Goal: Information Seeking & Learning: Find specific page/section

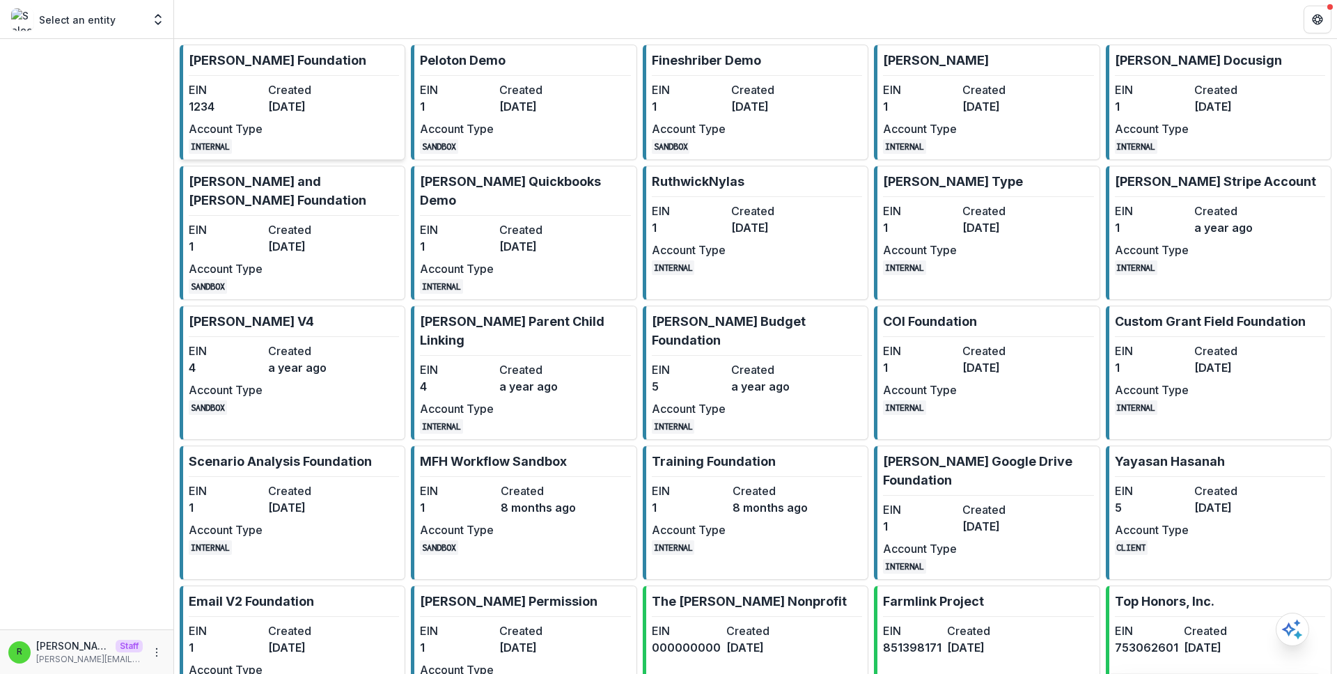
click at [308, 89] on dt "Created" at bounding box center [305, 89] width 74 height 17
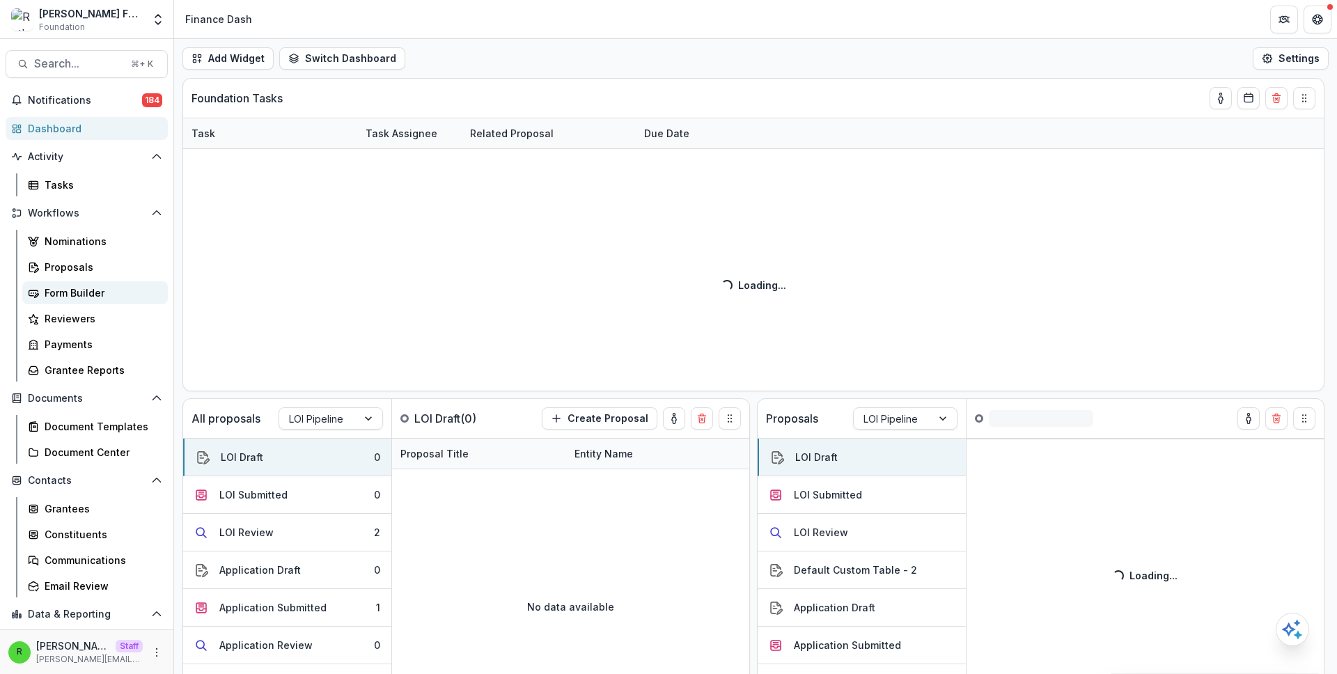
click at [111, 292] on div "Form Builder" at bounding box center [101, 292] width 112 height 15
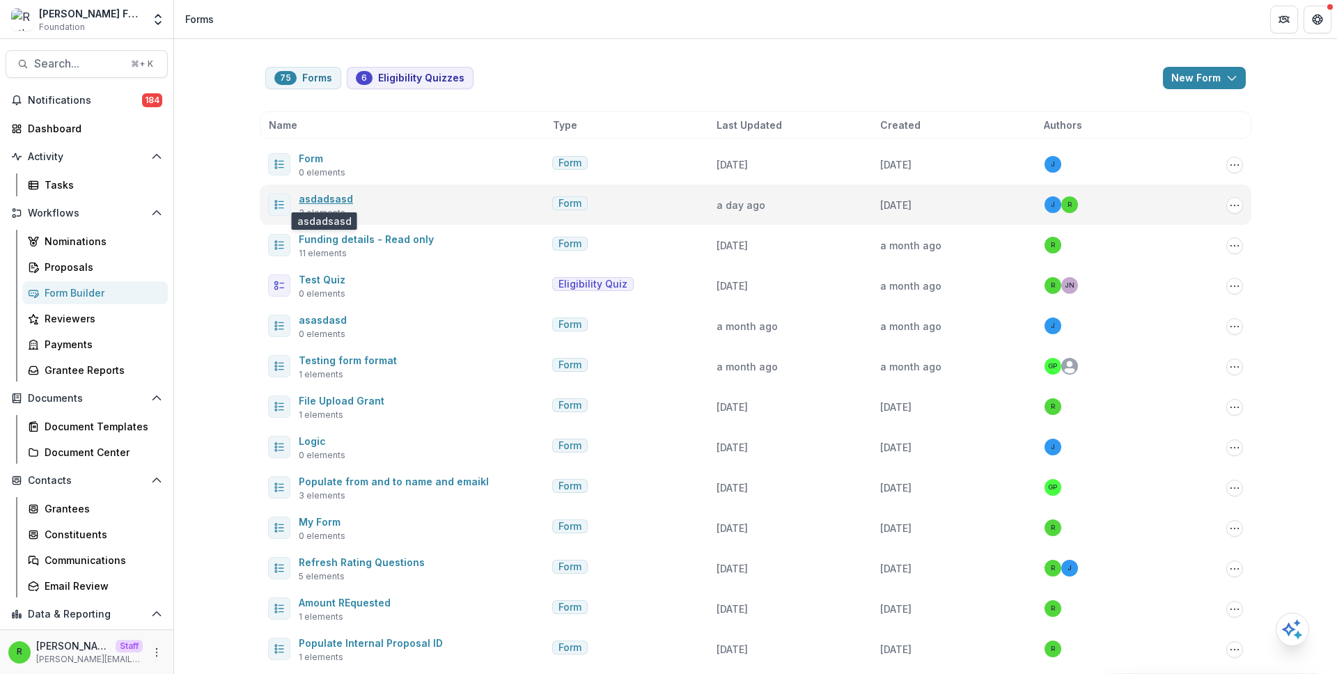
click at [334, 198] on link "asdadsasd" at bounding box center [326, 199] width 54 height 12
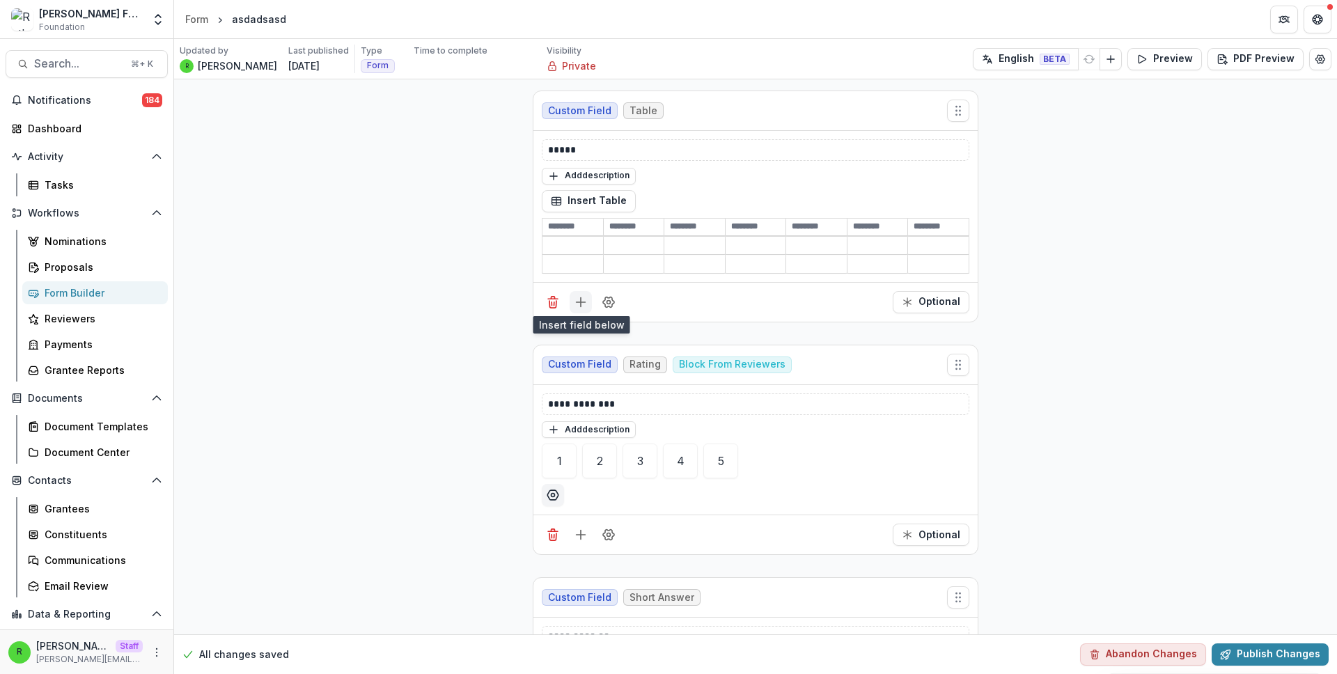
click at [581, 295] on icon "Add field" at bounding box center [581, 302] width 14 height 14
click at [606, 301] on icon "Field Settings" at bounding box center [609, 302] width 14 height 14
click at [376, 308] on div "**********" at bounding box center [755, 438] width 1163 height 719
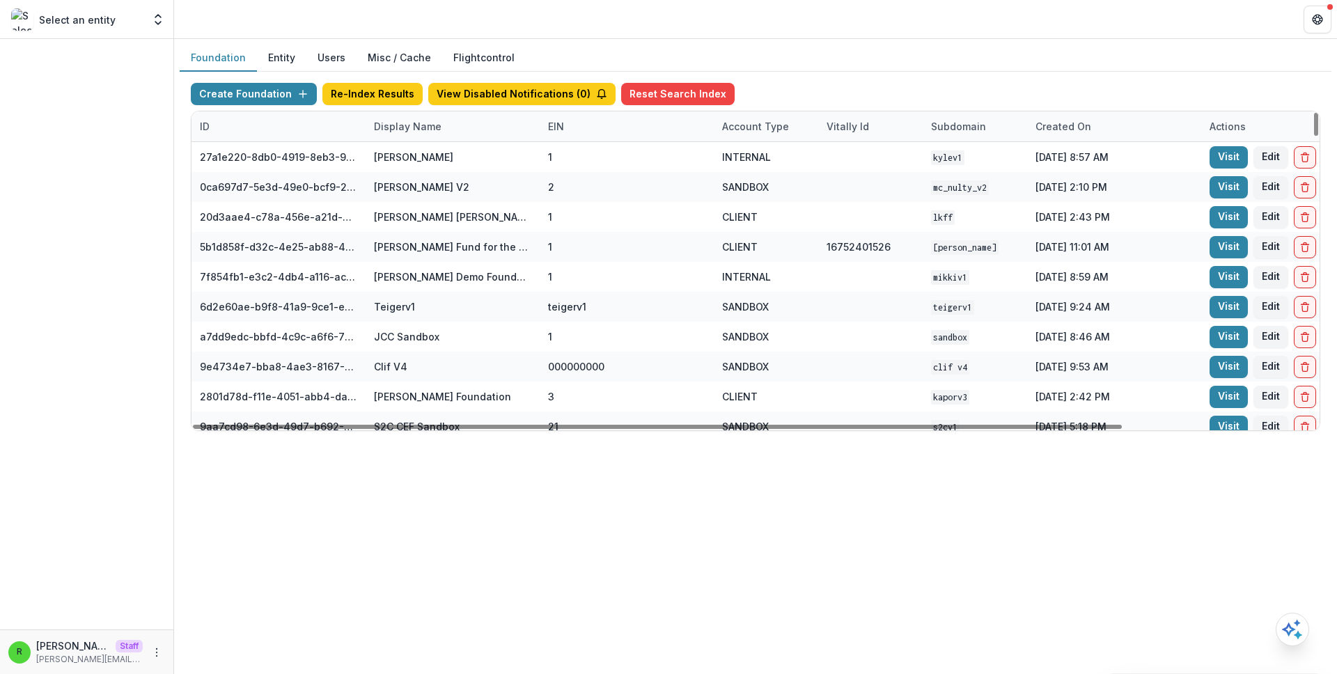
click at [425, 127] on div "Display Name" at bounding box center [408, 126] width 84 height 15
click at [440, 154] on input at bounding box center [451, 158] width 167 height 22
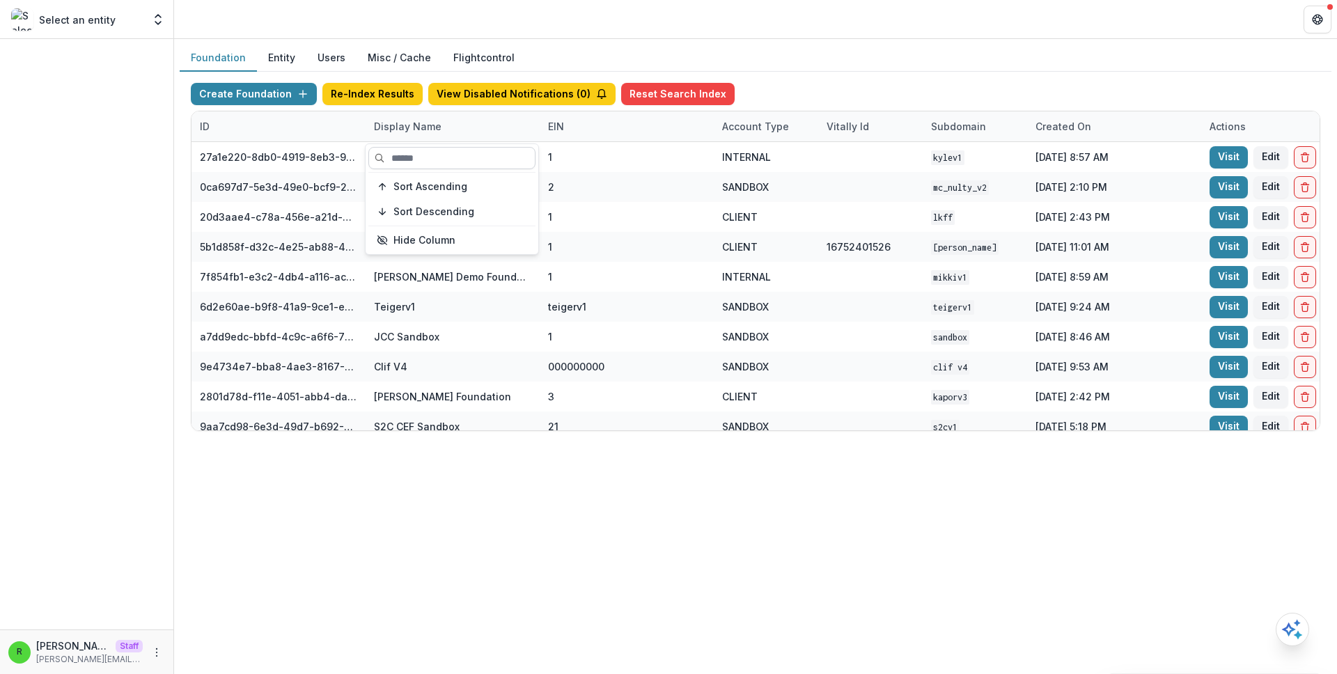
click at [453, 161] on input at bounding box center [451, 158] width 167 height 22
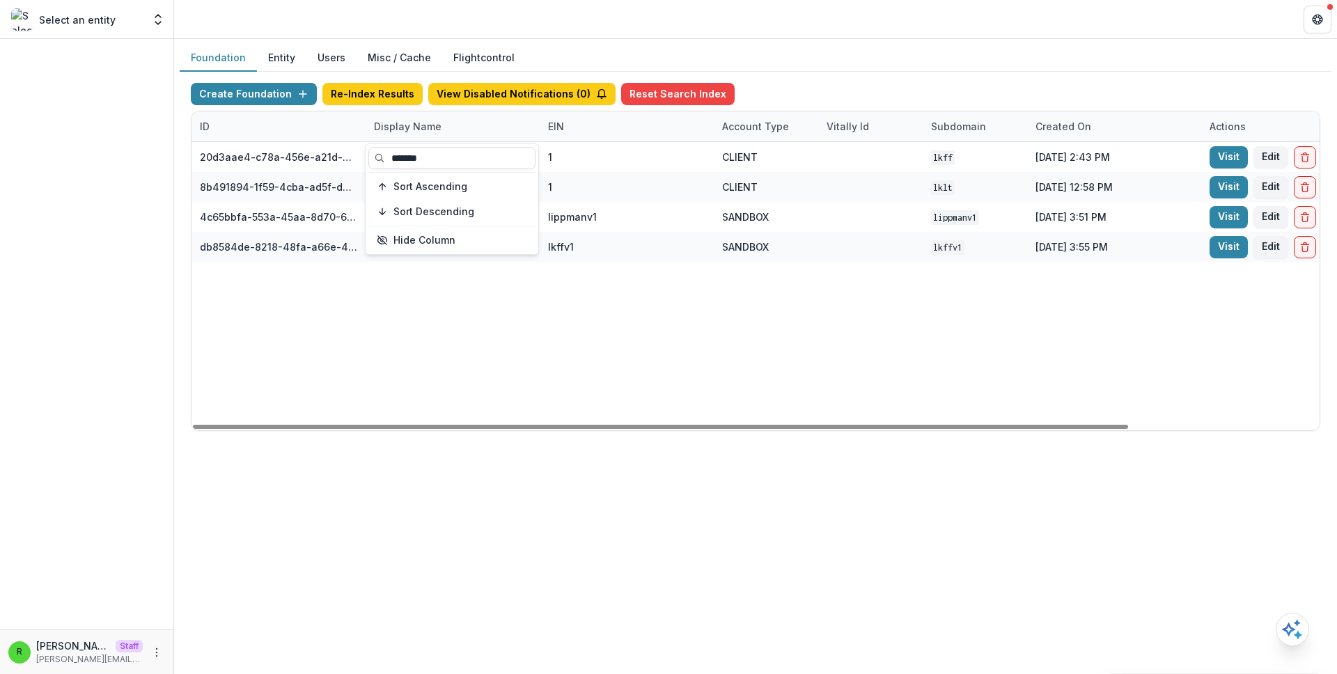
type input "*******"
click at [742, 353] on div "20d3aae4-c78a-456e-a21d-91c97a6a725f Lippman Kanfer Family Foundation 1 CLIENT …" at bounding box center [870, 286] width 1358 height 288
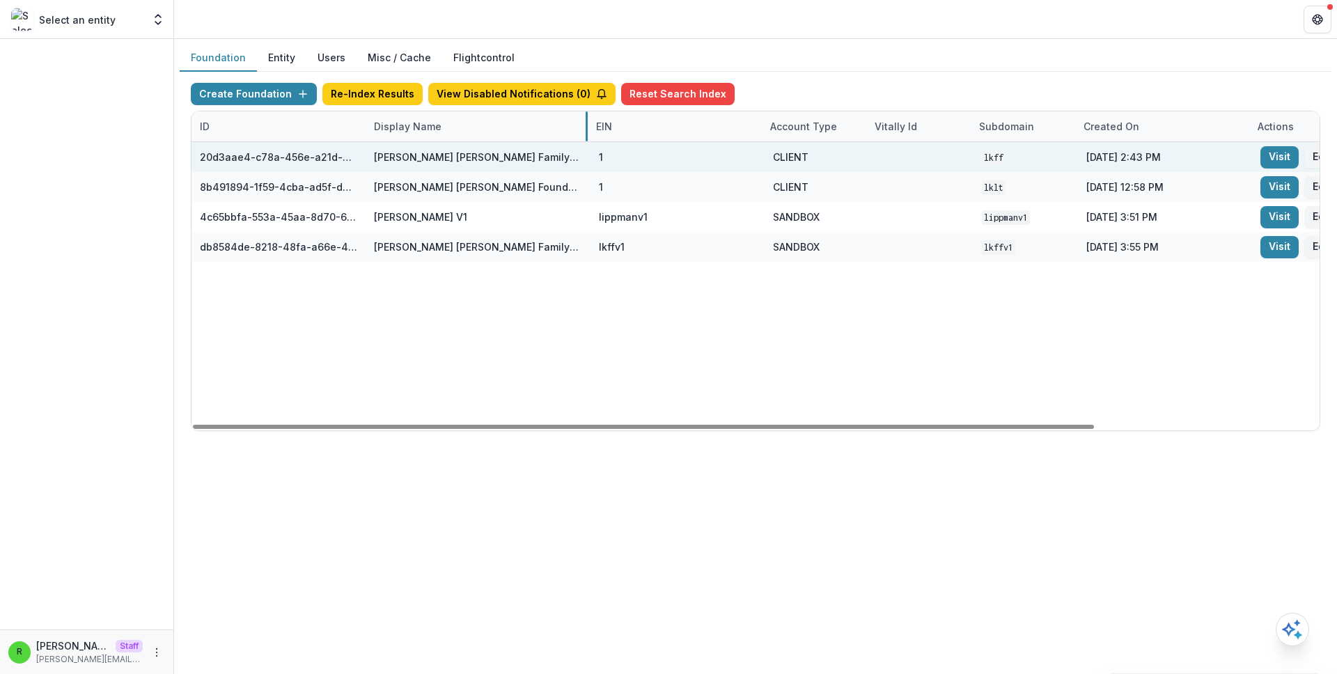
drag, startPoint x: 539, startPoint y: 132, endPoint x: 576, endPoint y: 165, distance: 49.8
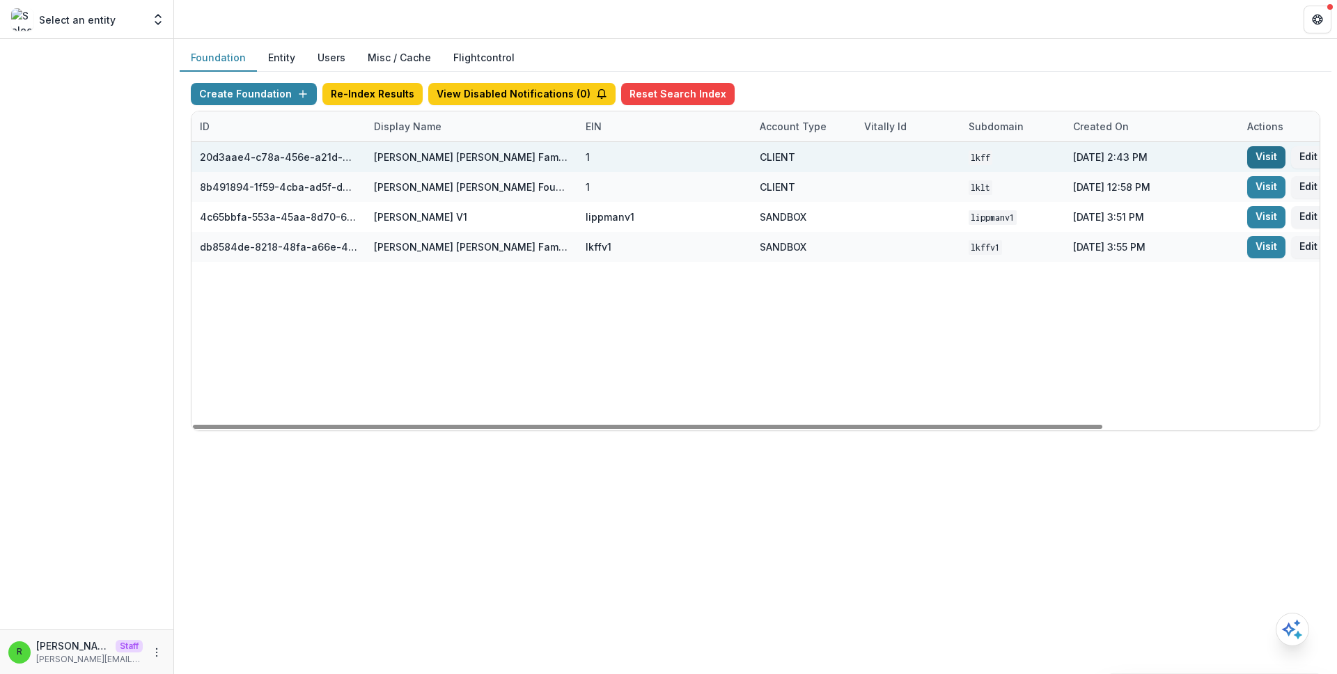
click at [1265, 157] on link "Visit" at bounding box center [1266, 157] width 38 height 22
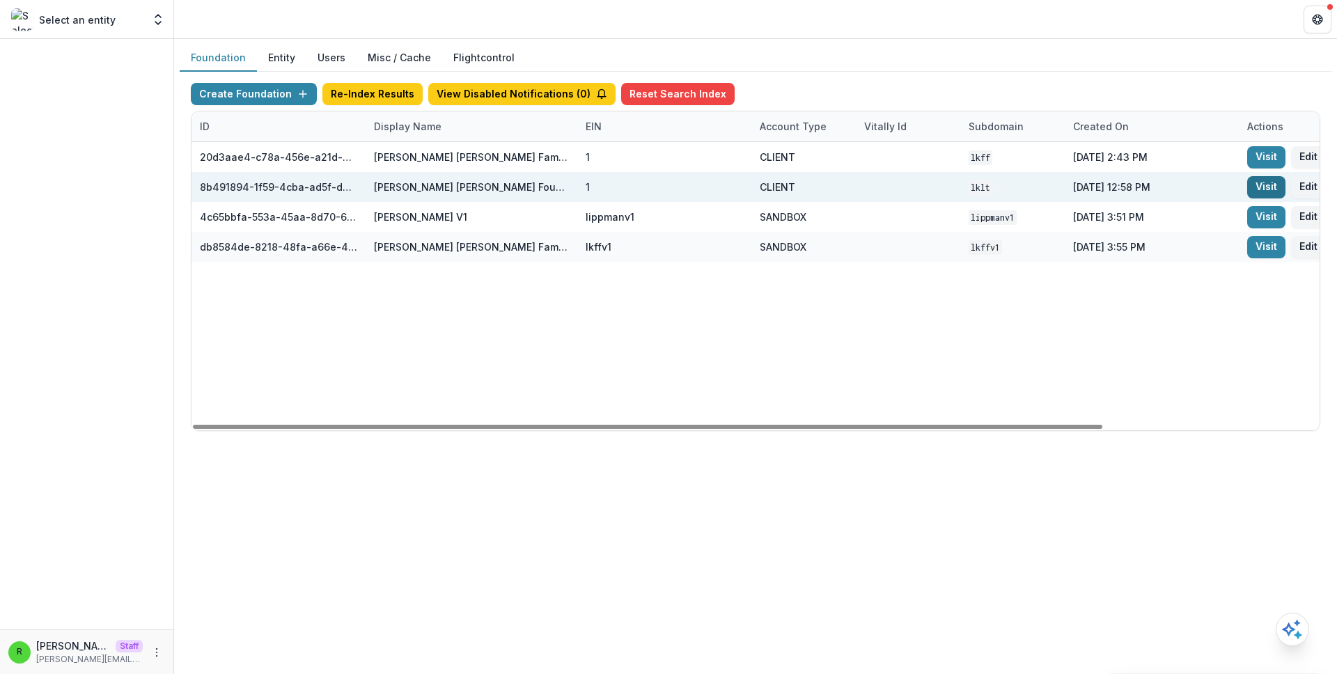
click at [1271, 194] on link "Visit" at bounding box center [1266, 187] width 38 height 22
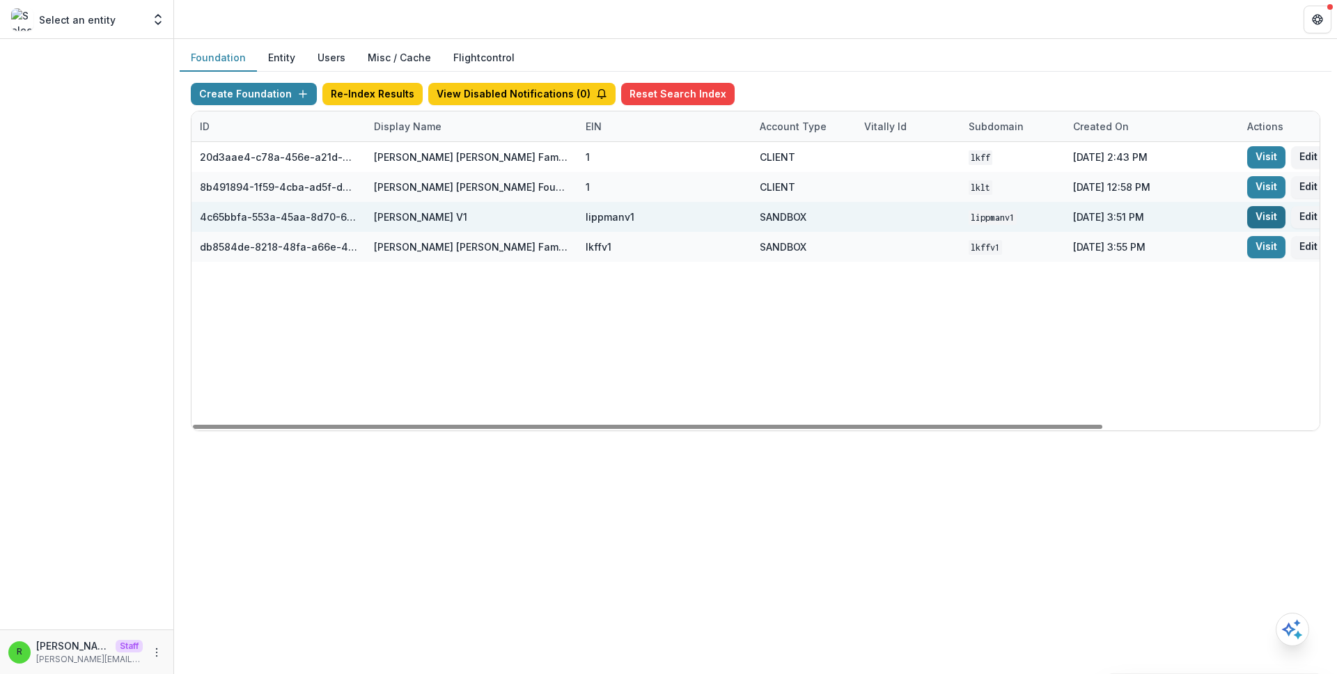
click at [1271, 217] on link "Visit" at bounding box center [1266, 217] width 38 height 22
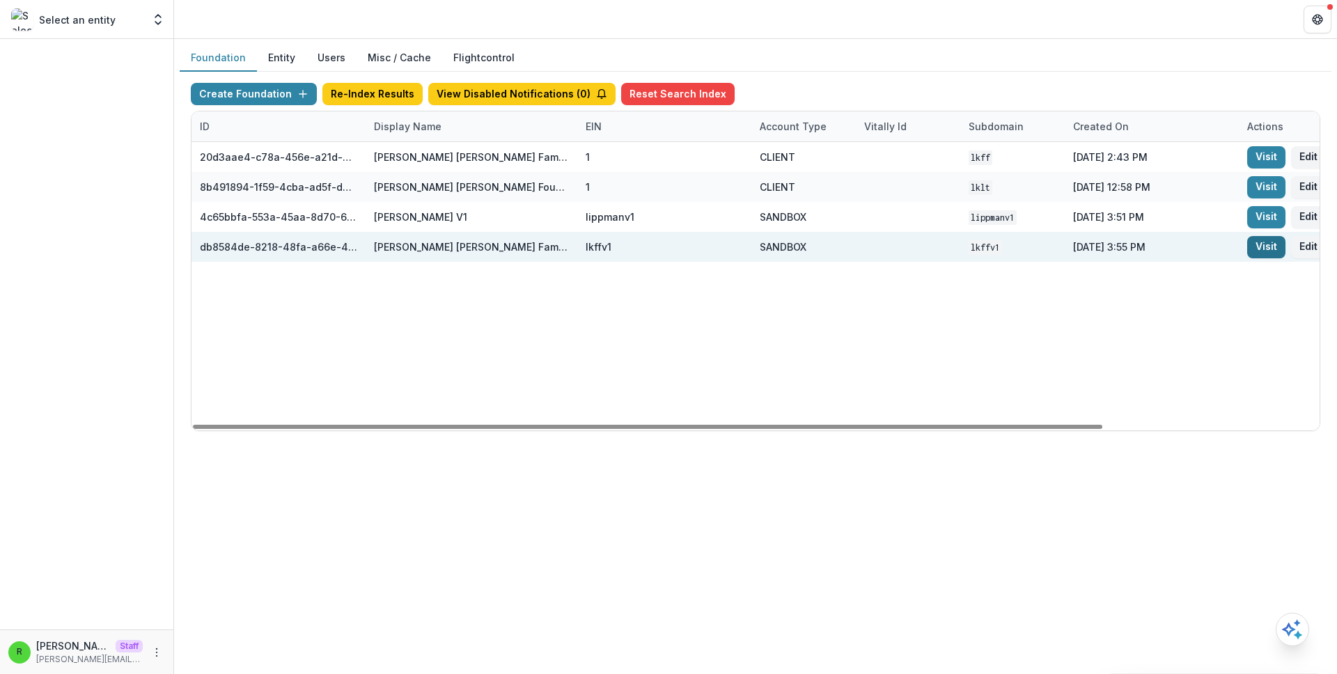
click at [1271, 244] on link "Visit" at bounding box center [1266, 247] width 38 height 22
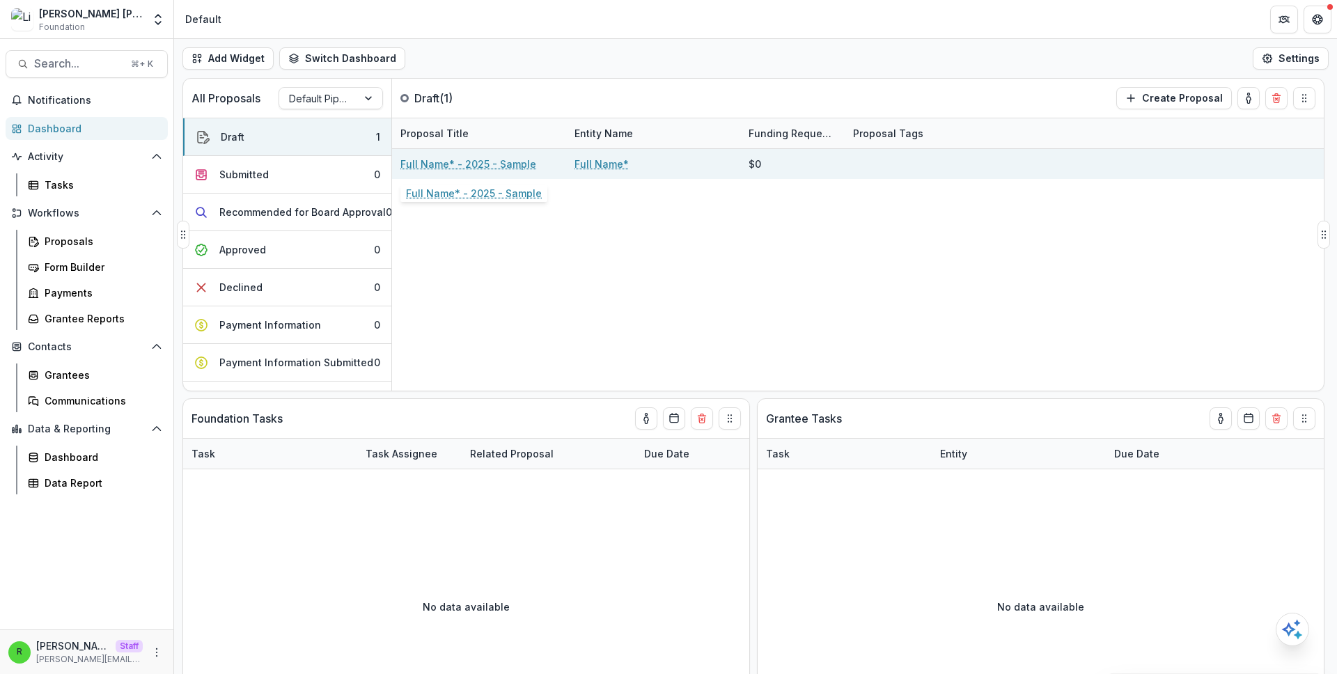
click at [447, 165] on link "Full Name* - 2025 - Sample" at bounding box center [468, 164] width 136 height 15
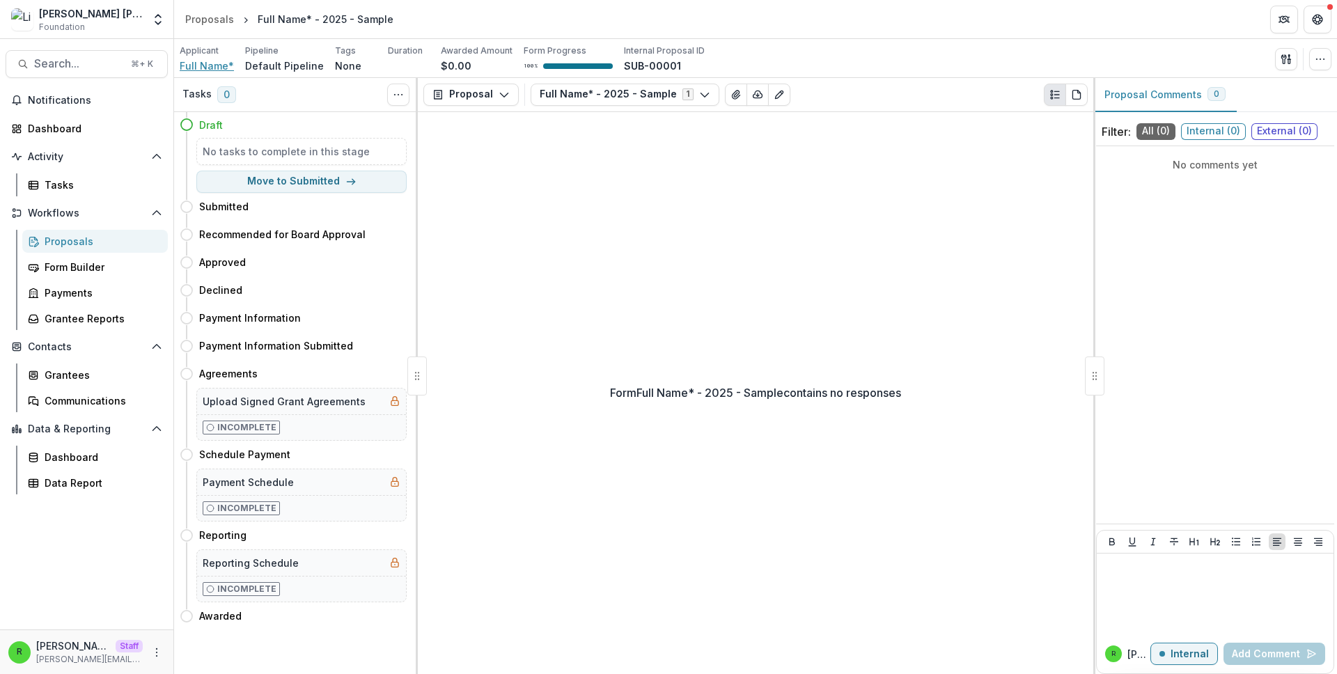
click at [196, 63] on span "Full Name*" at bounding box center [207, 65] width 54 height 15
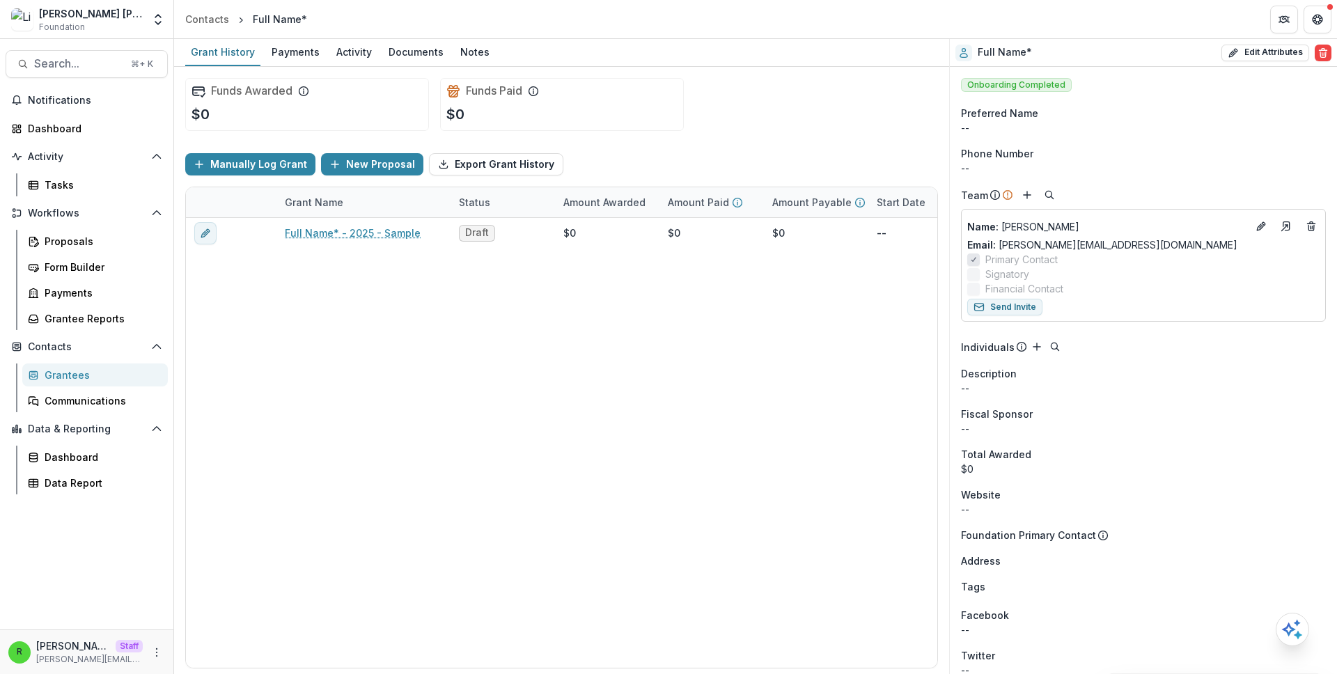
click at [116, 386] on div "Grantees Communications" at bounding box center [95, 387] width 157 height 49
click at [122, 377] on div "Grantees" at bounding box center [101, 375] width 112 height 15
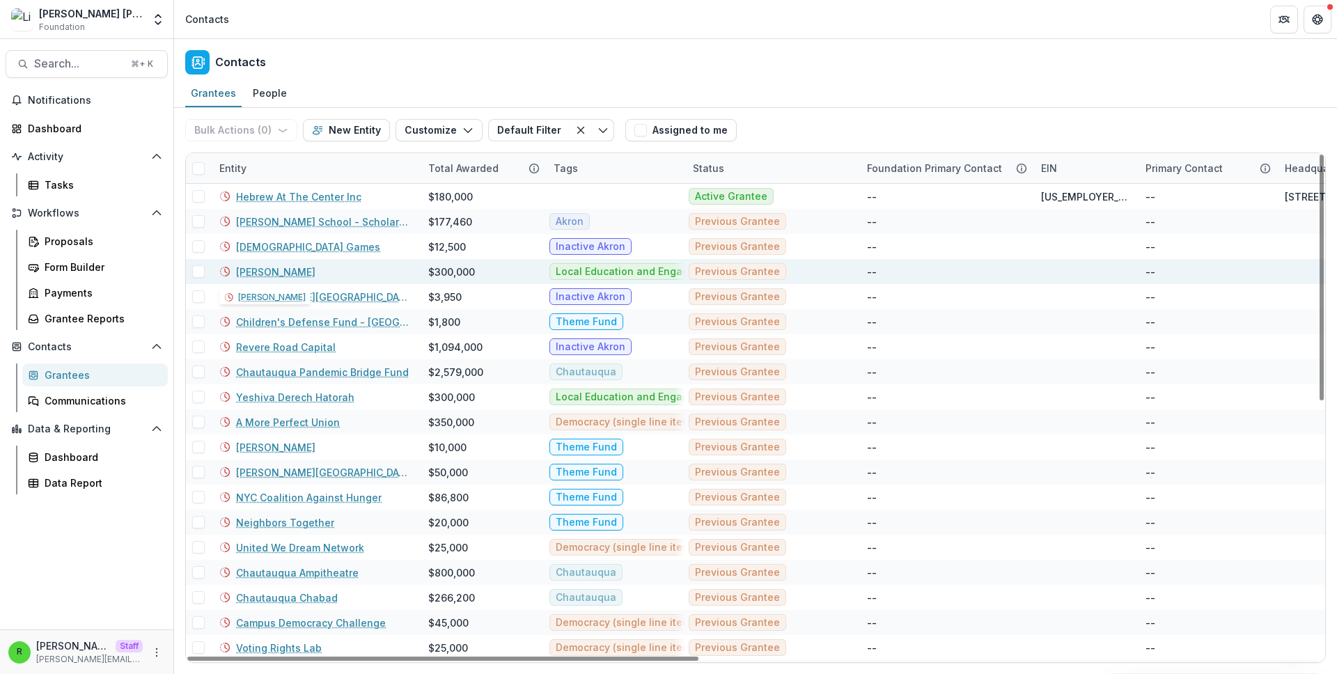
click at [269, 274] on link "[PERSON_NAME]" at bounding box center [275, 272] width 79 height 15
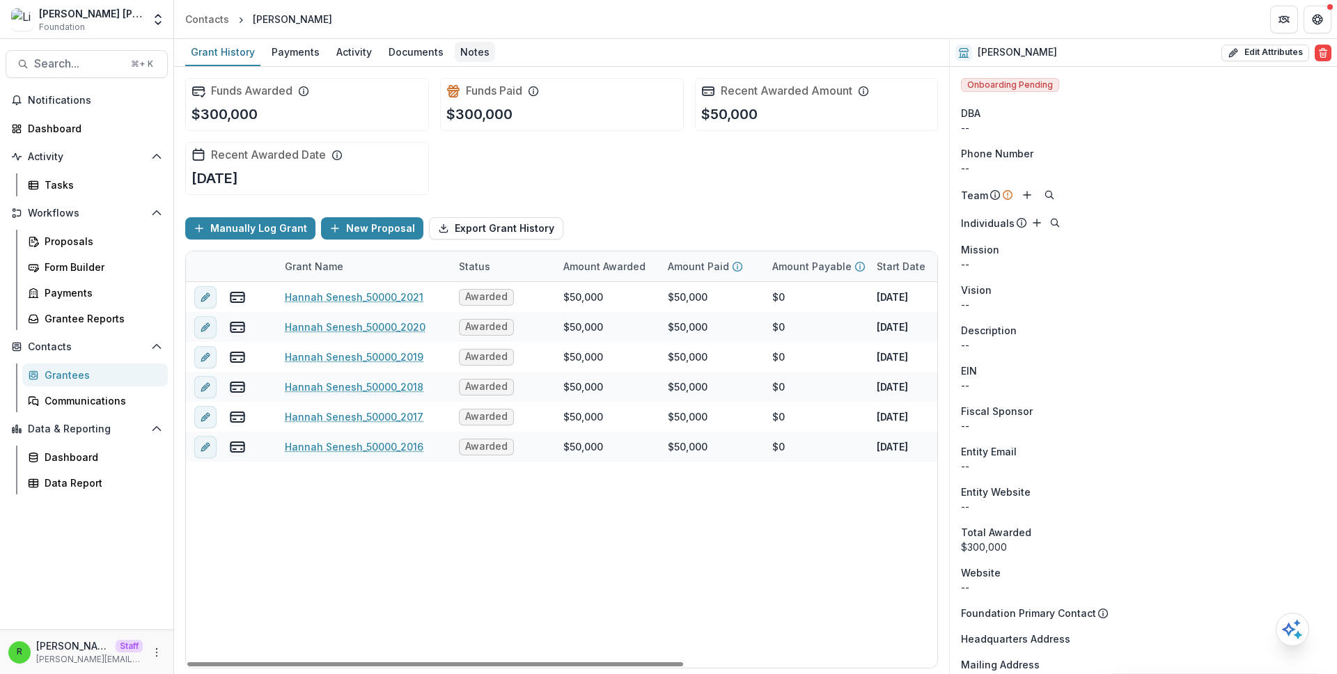
click at [473, 54] on div "Notes" at bounding box center [475, 52] width 40 height 20
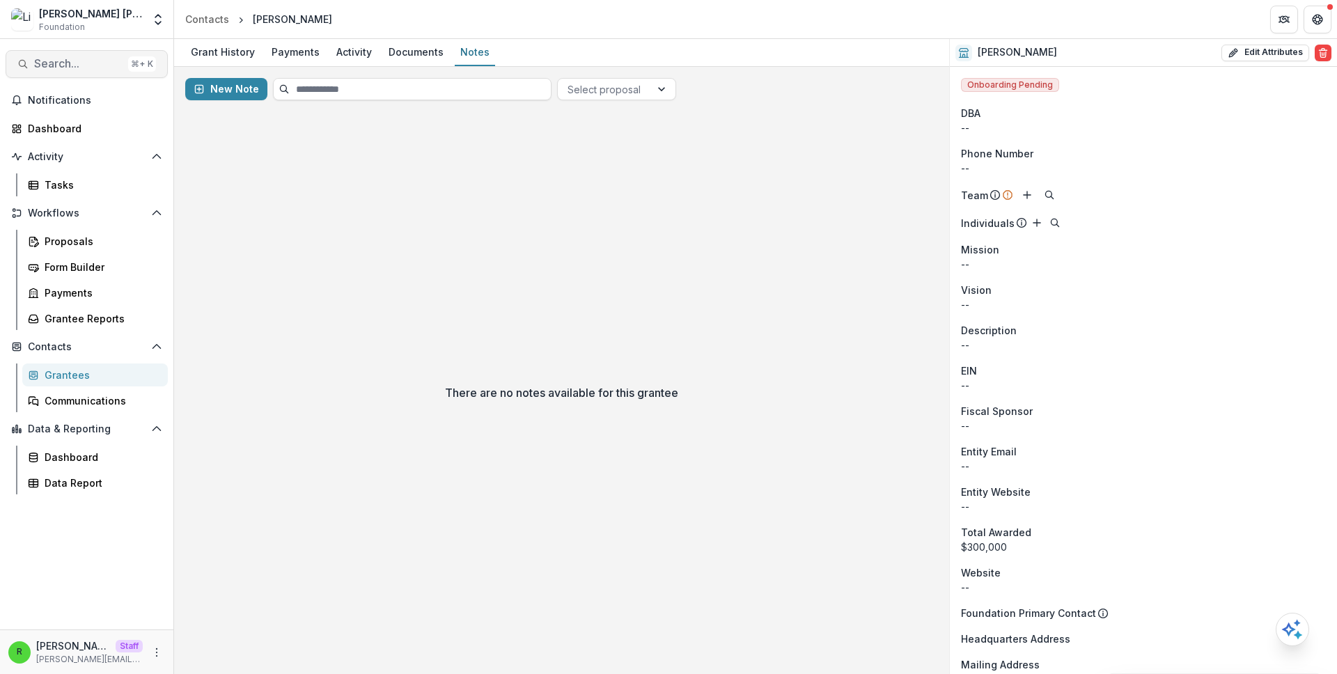
click at [118, 63] on span "Search..." at bounding box center [78, 63] width 88 height 13
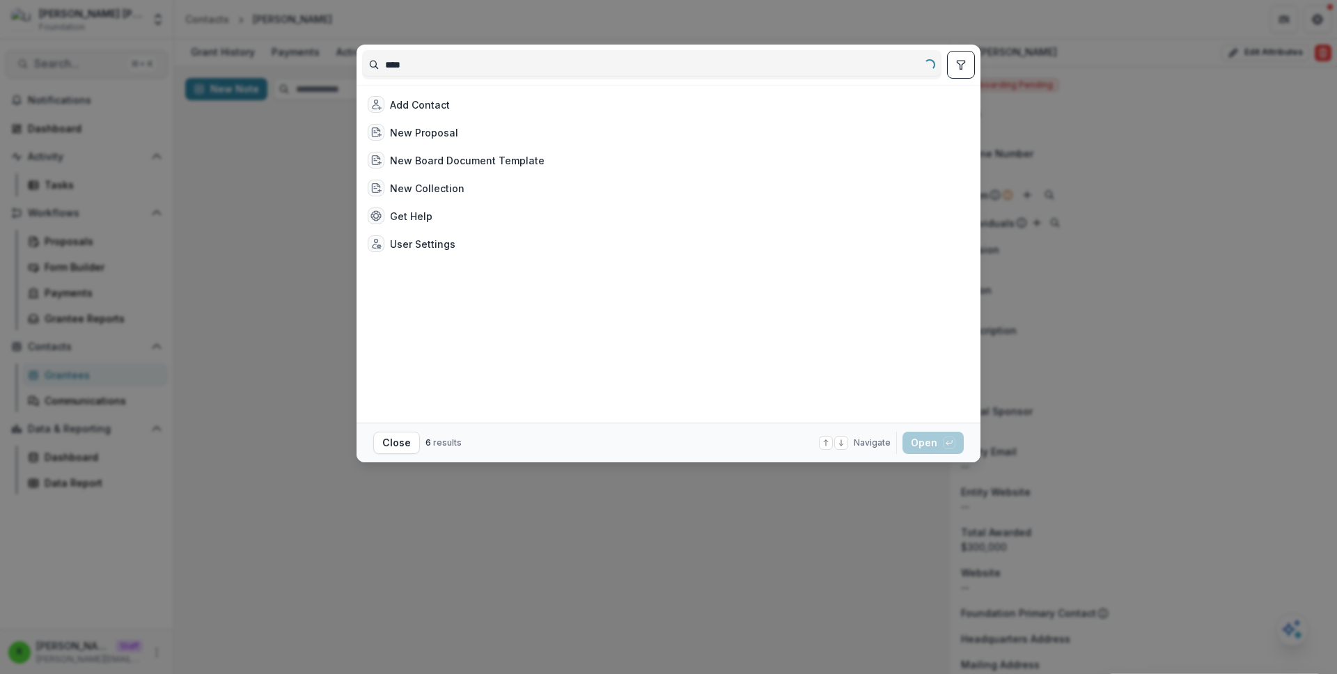
type input "*****"
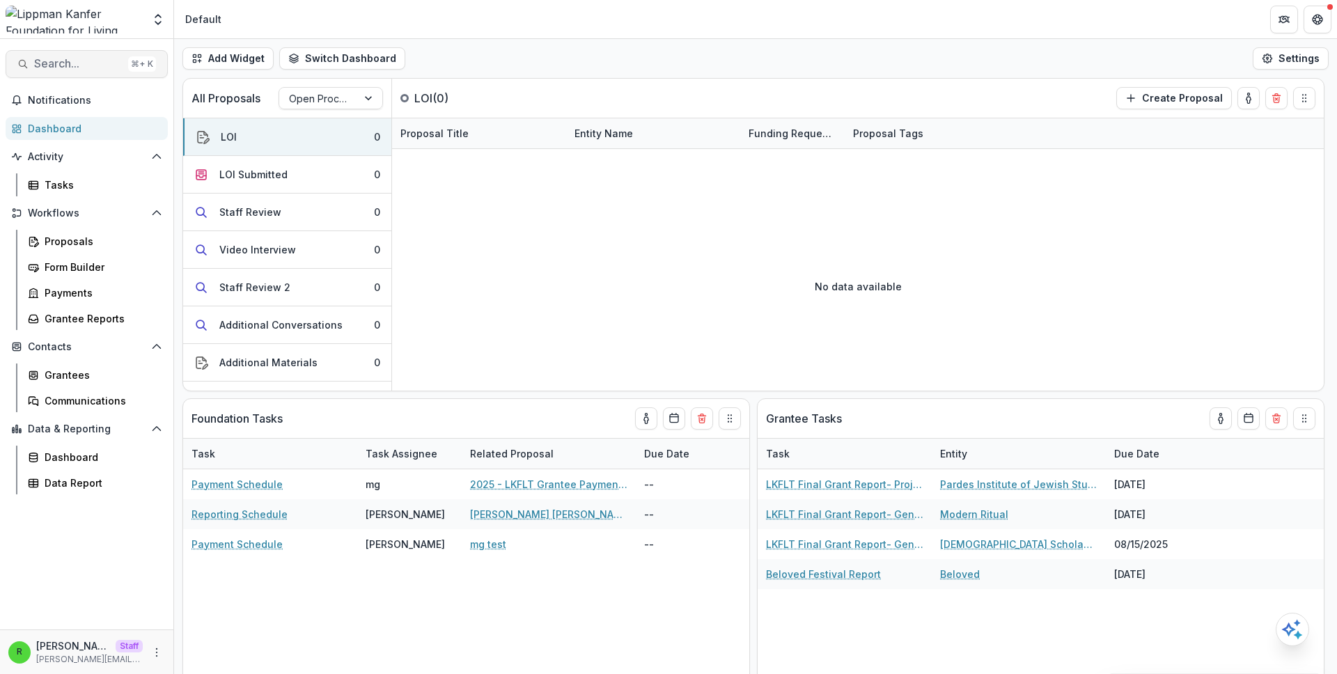
click at [73, 66] on span "Search..." at bounding box center [78, 63] width 88 height 13
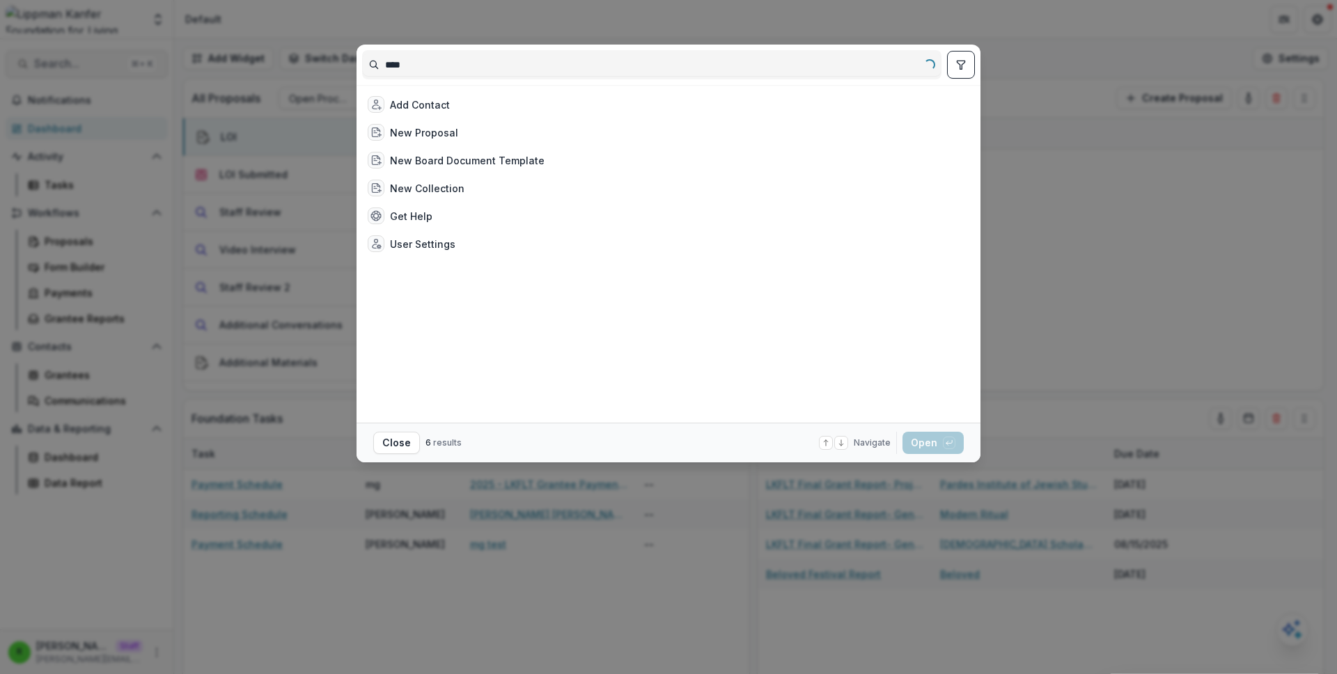
type input "*****"
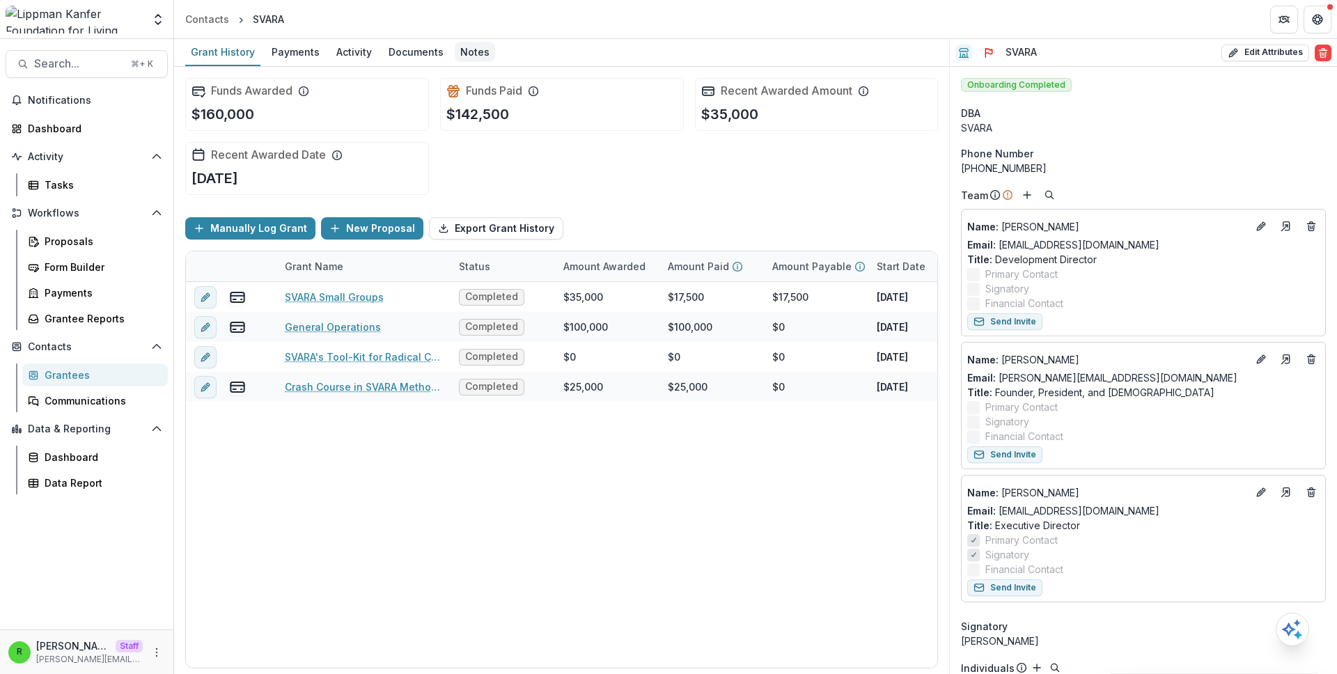
click at [483, 52] on div "Notes" at bounding box center [475, 52] width 40 height 20
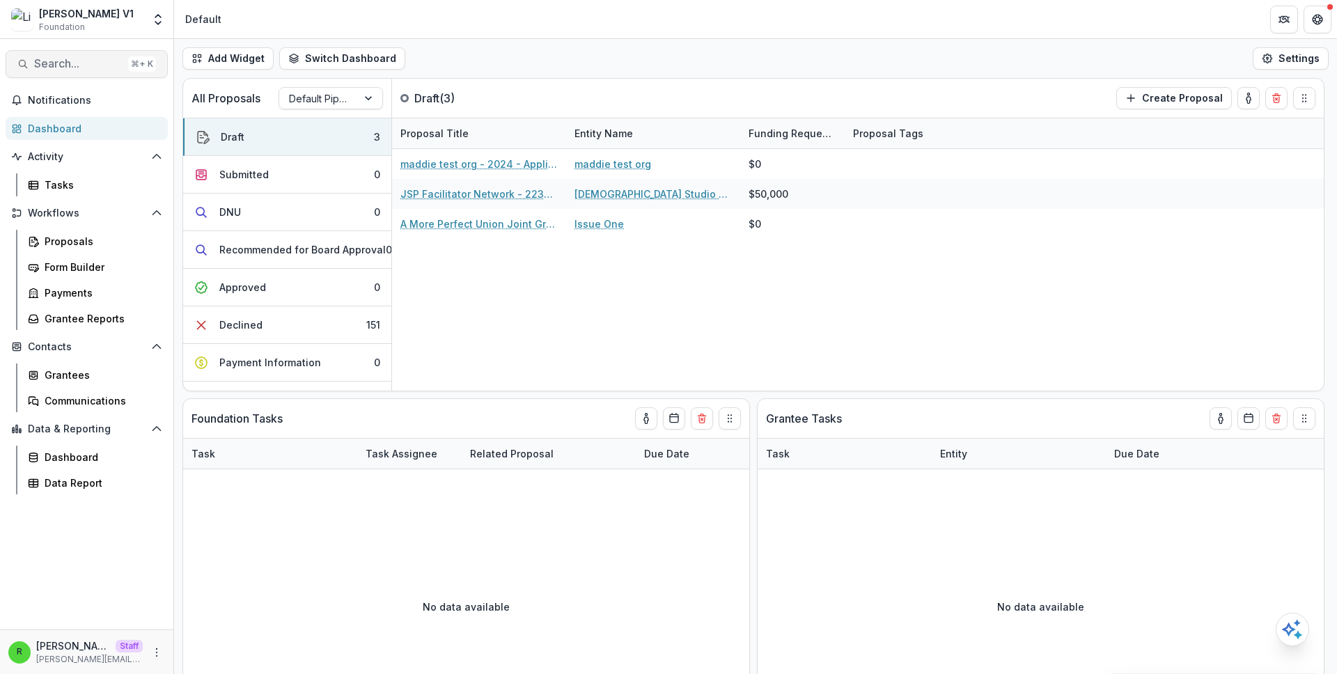
click at [125, 63] on button "Search... ⌘ + K" at bounding box center [87, 64] width 162 height 28
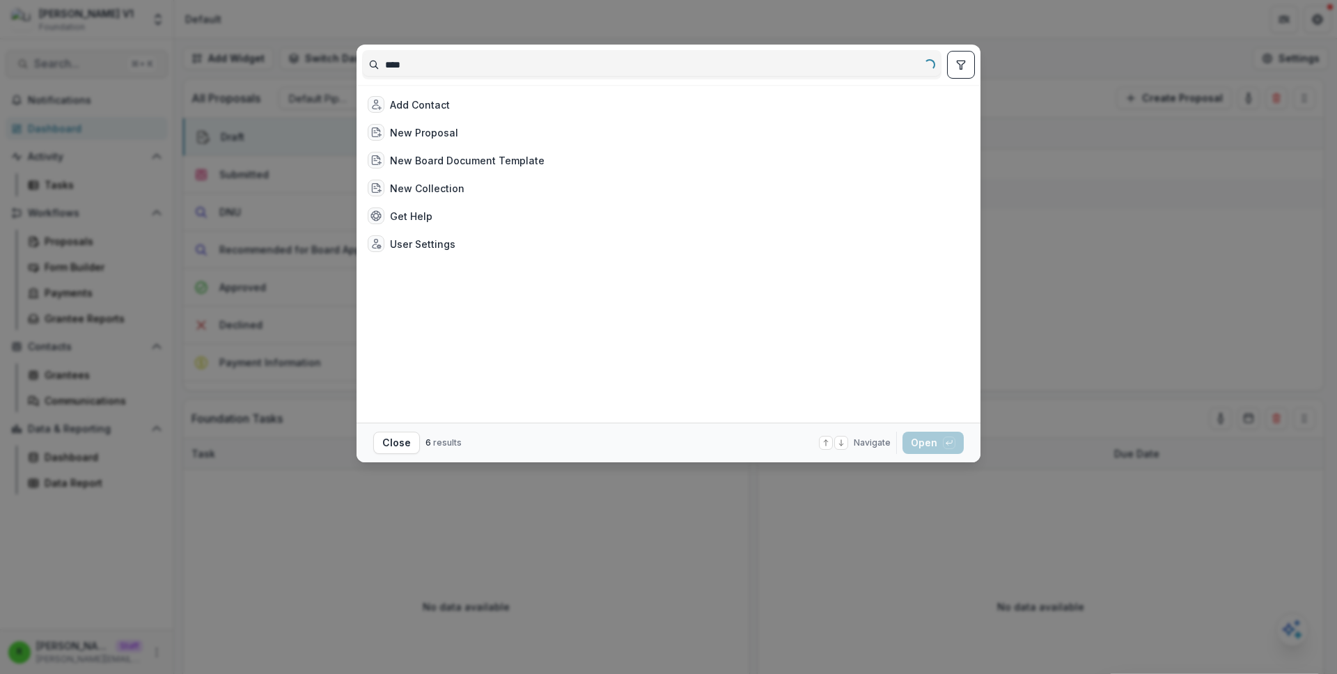
type input "*****"
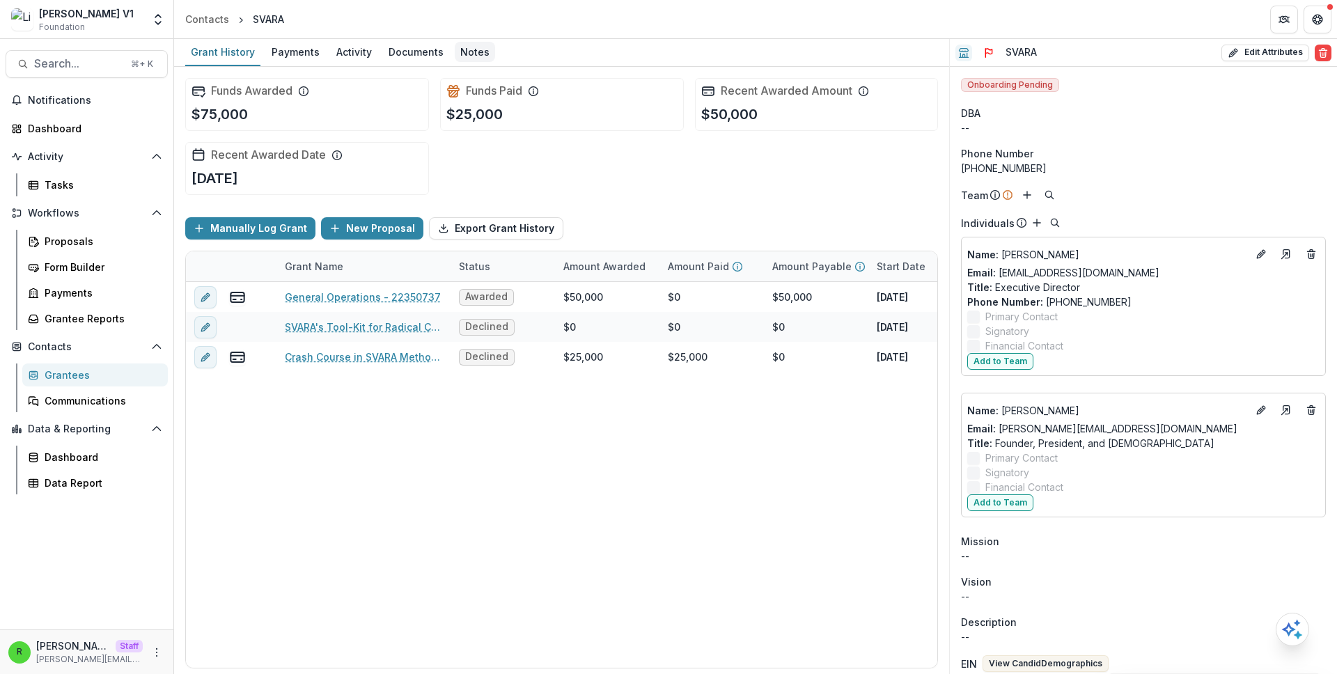
click at [469, 53] on div "Notes" at bounding box center [475, 52] width 40 height 20
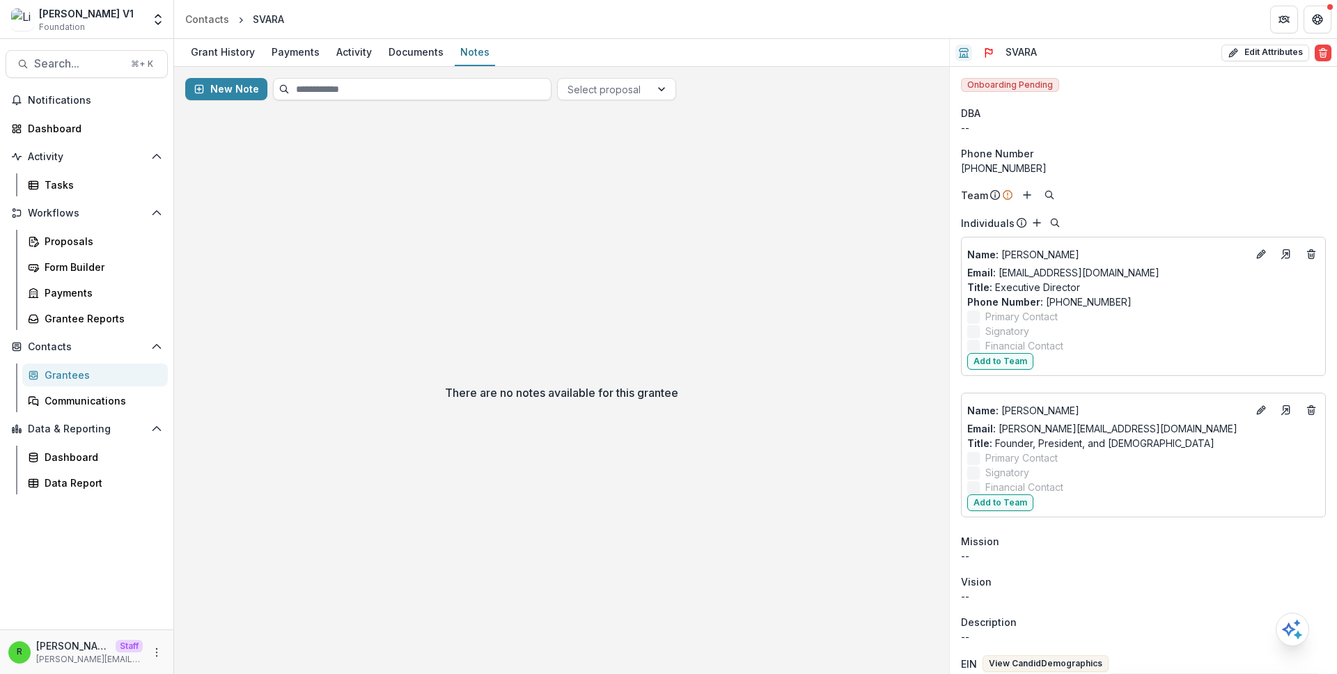
click at [660, 274] on div "There are no notes available for this grantee" at bounding box center [561, 392] width 775 height 563
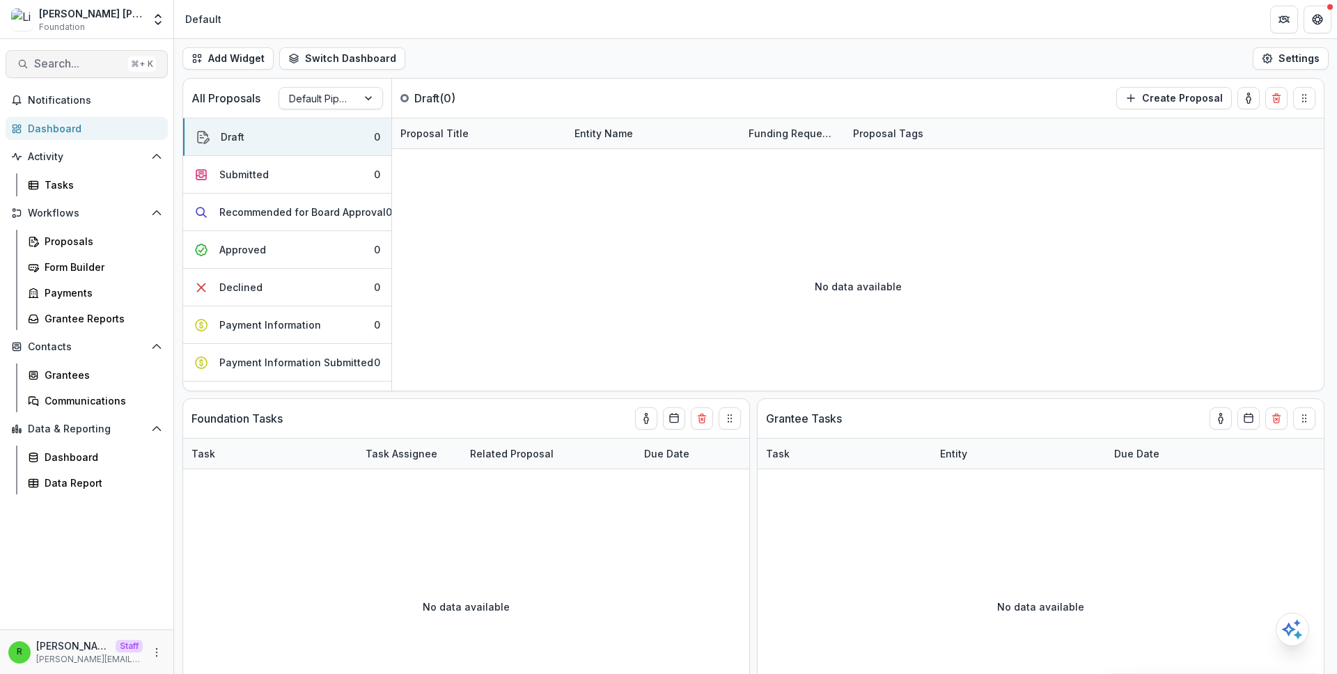
click at [104, 63] on span "Search..." at bounding box center [78, 63] width 88 height 13
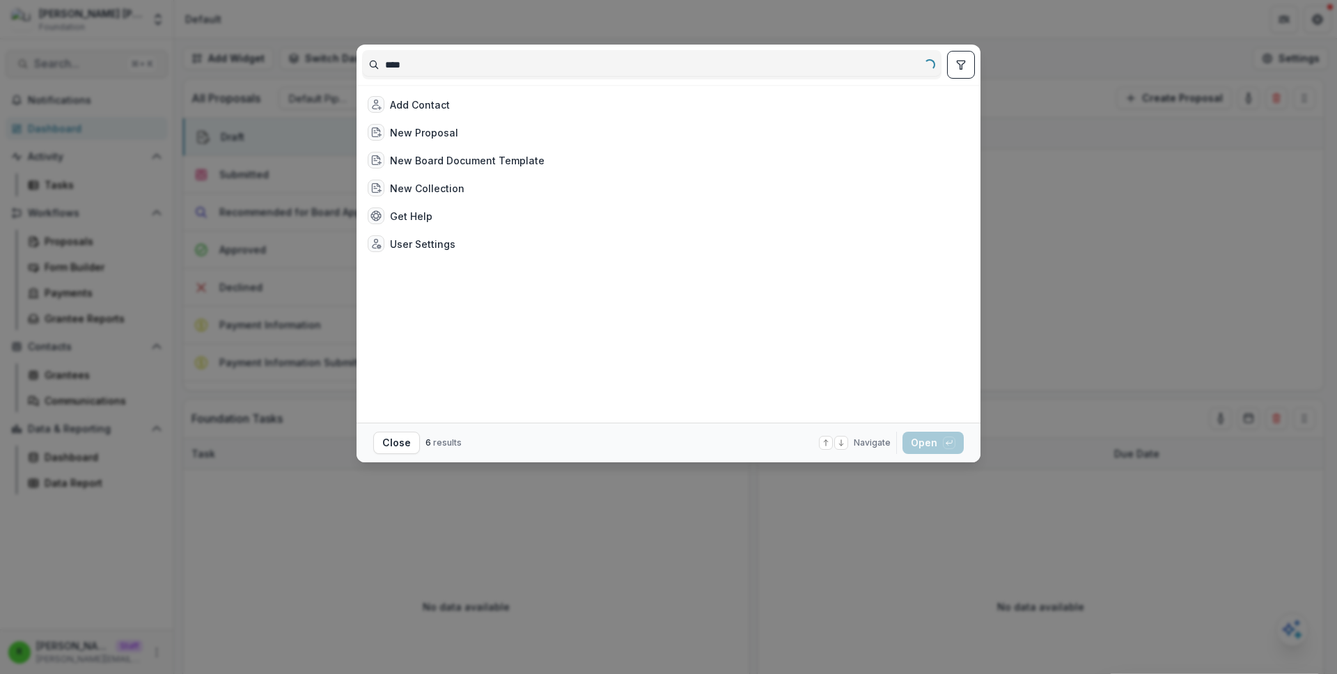
type input "*****"
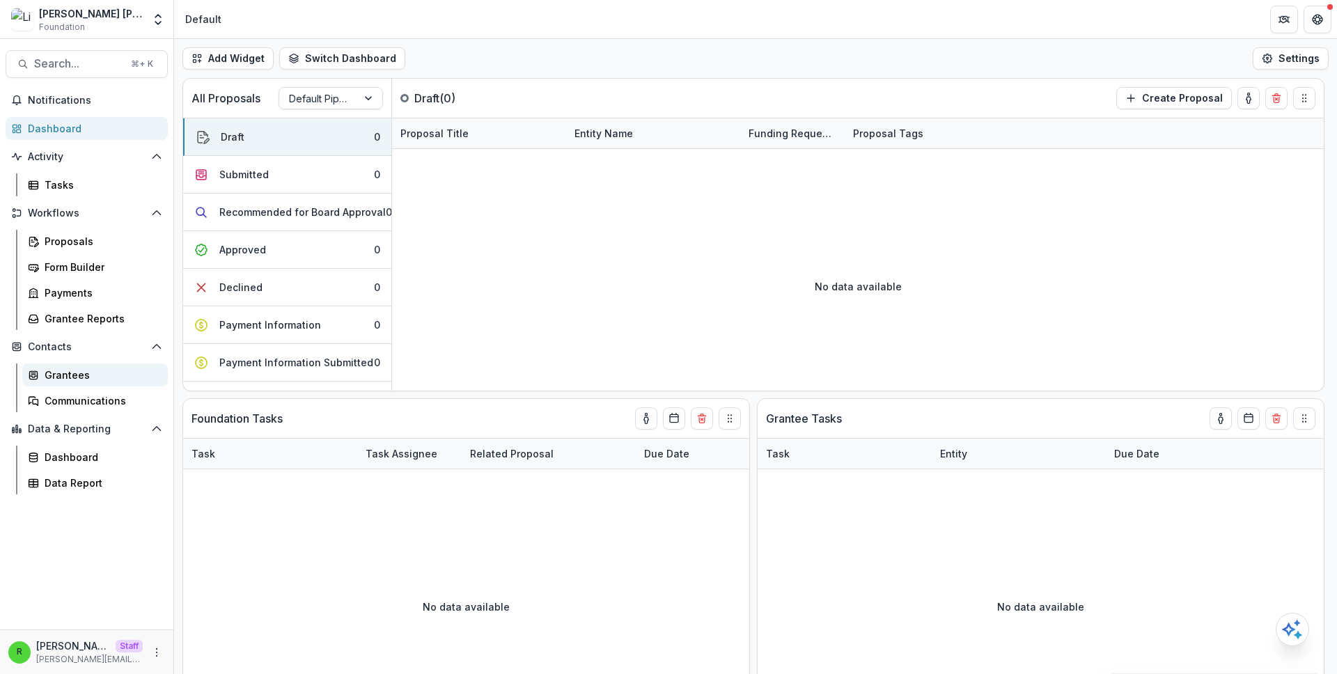
click at [109, 373] on div "Grantees" at bounding box center [101, 375] width 112 height 15
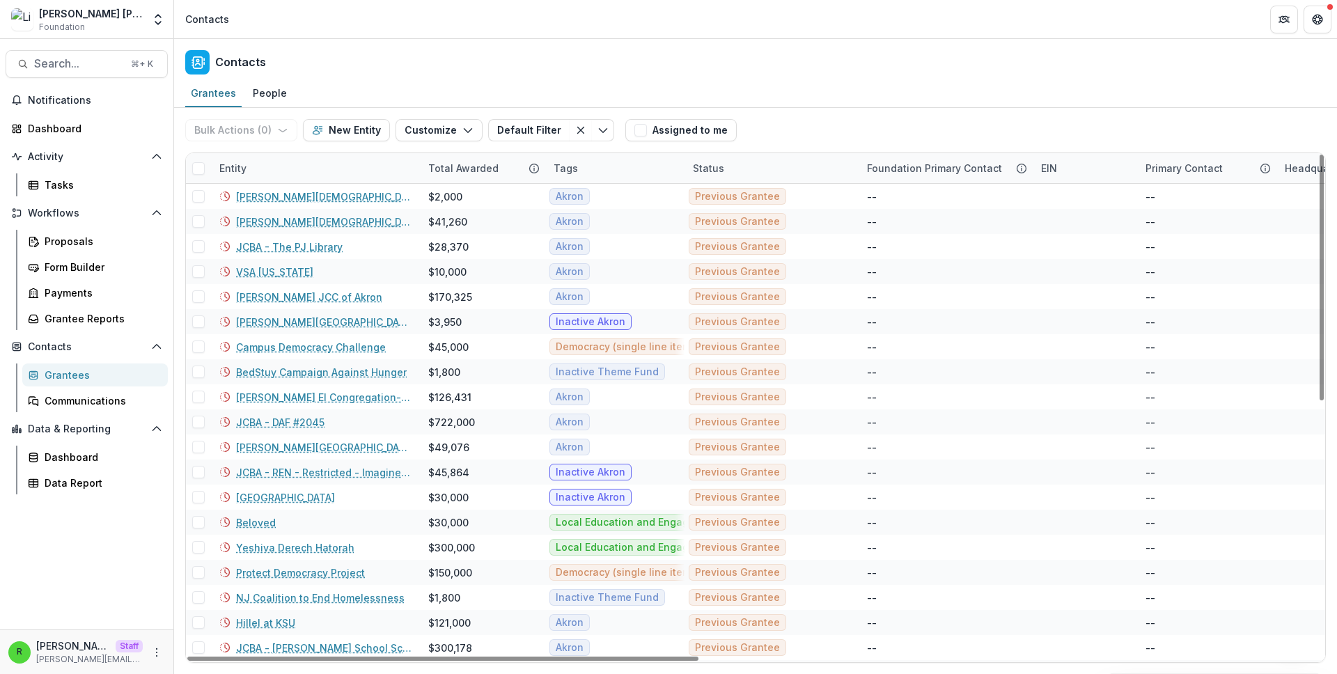
click at [320, 170] on div "Entity" at bounding box center [315, 168] width 209 height 30
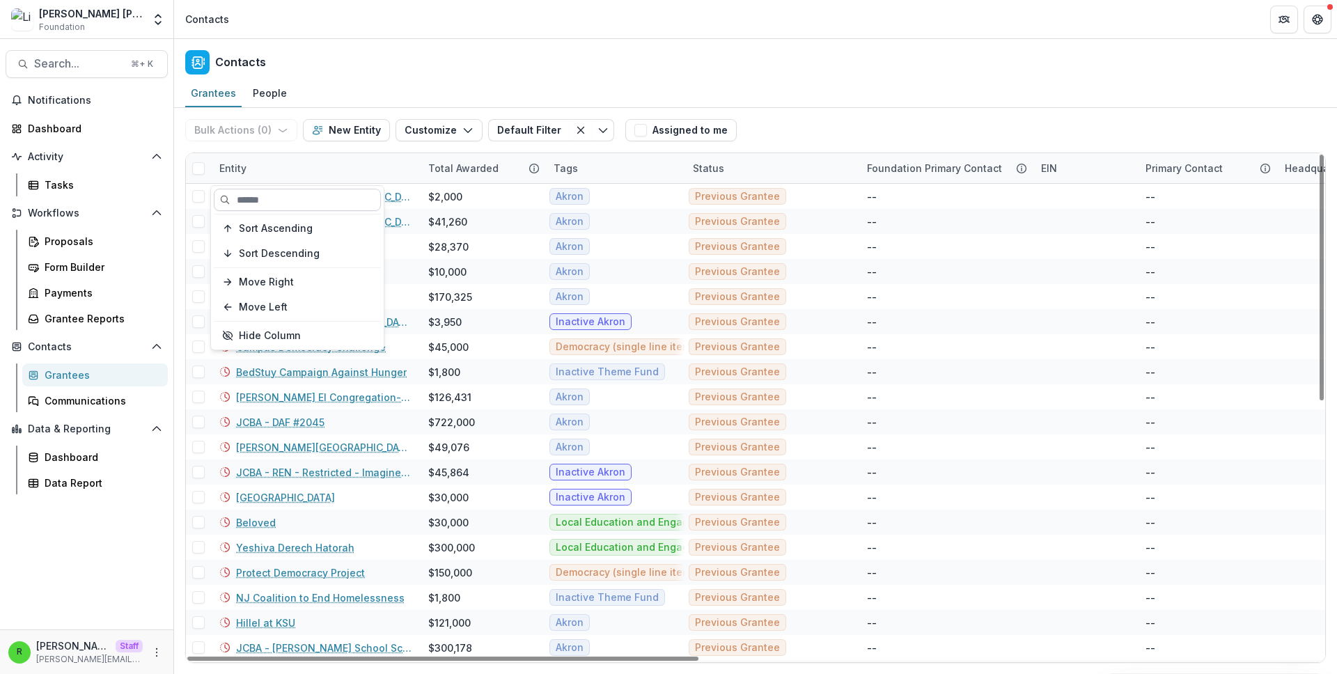
click at [336, 210] on input at bounding box center [297, 200] width 167 height 22
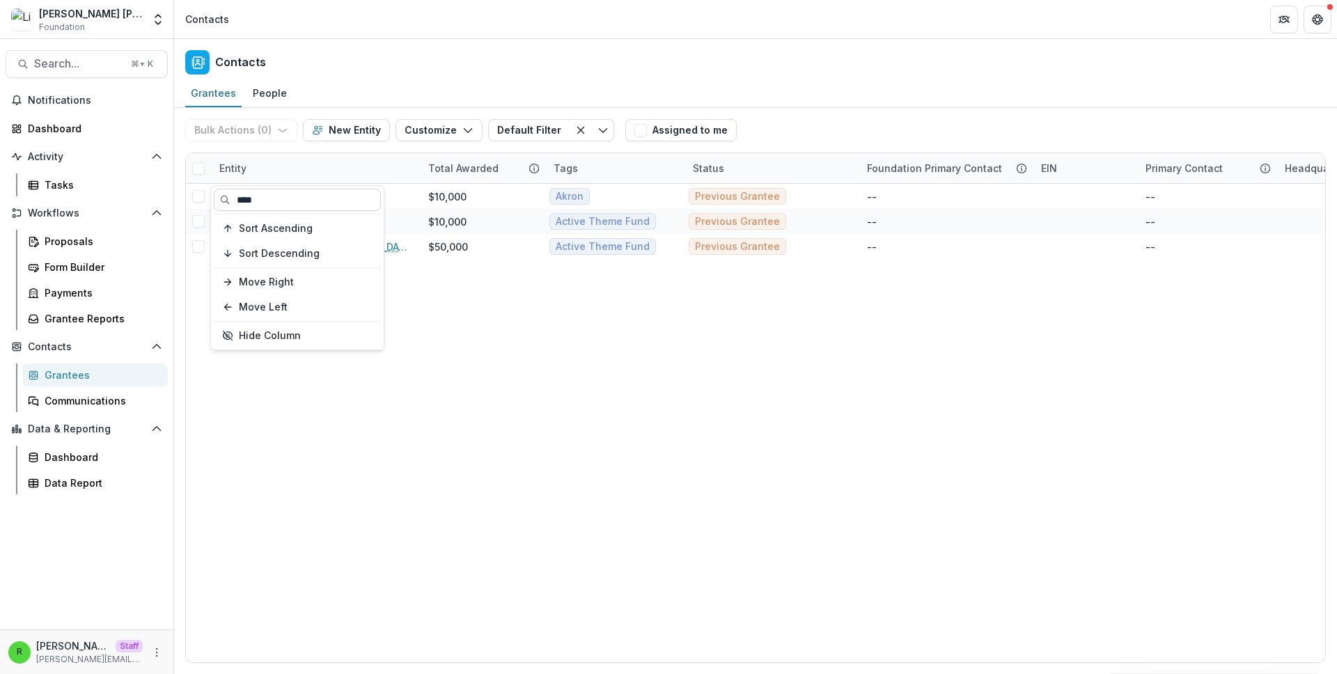
type input "*****"
